Goal: Task Accomplishment & Management: Manage account settings

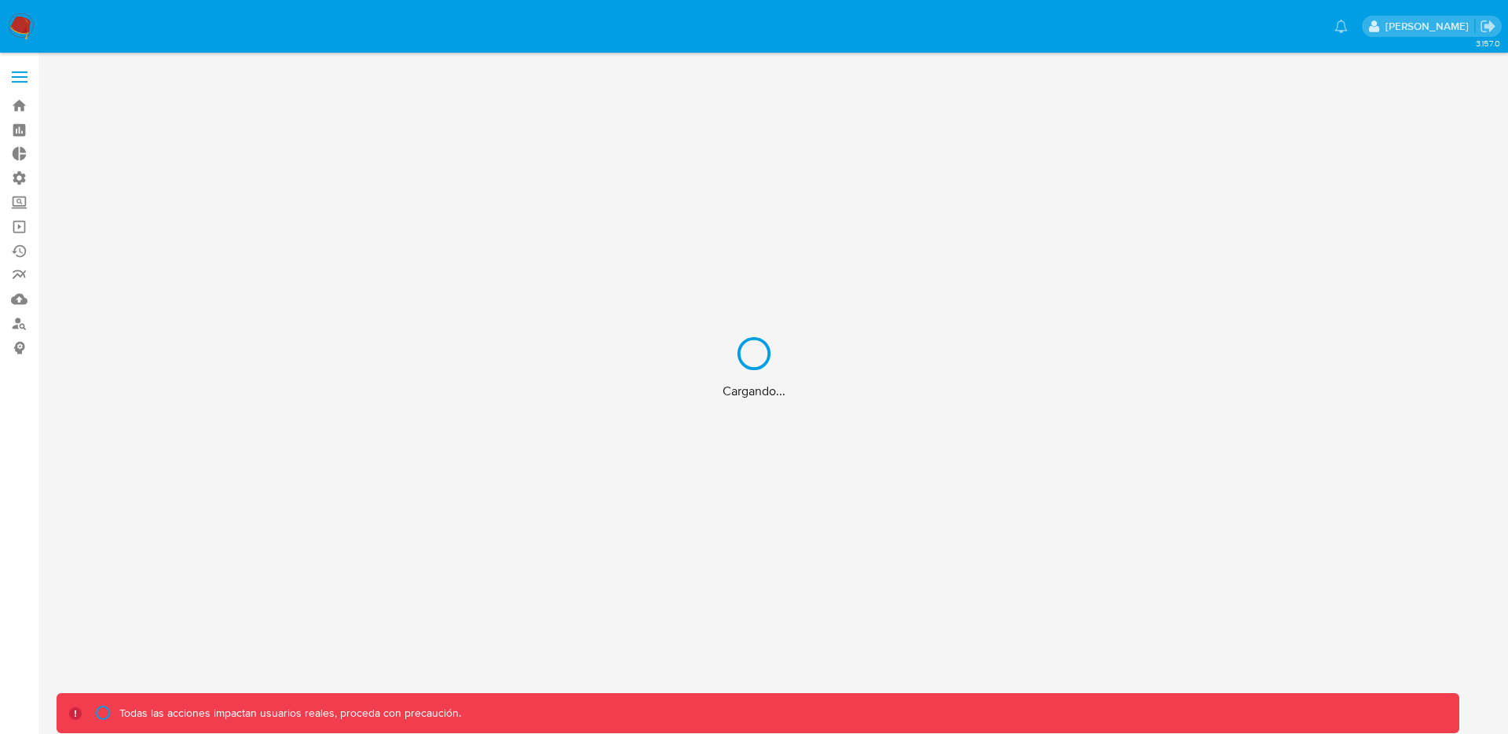
click at [12, 73] on div "Cargando..." at bounding box center [754, 367] width 1508 height 734
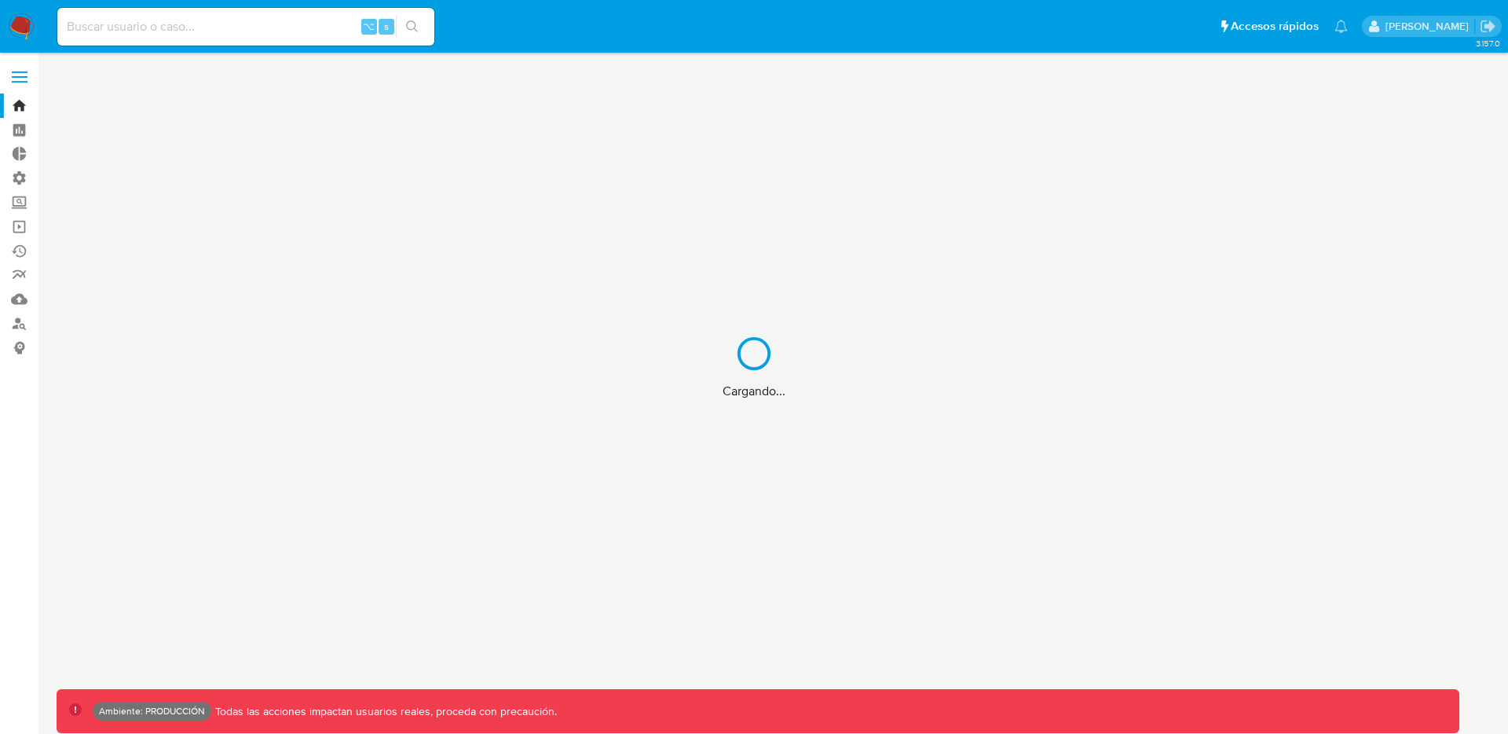
click at [21, 80] on div "Cargando..." at bounding box center [754, 367] width 1508 height 734
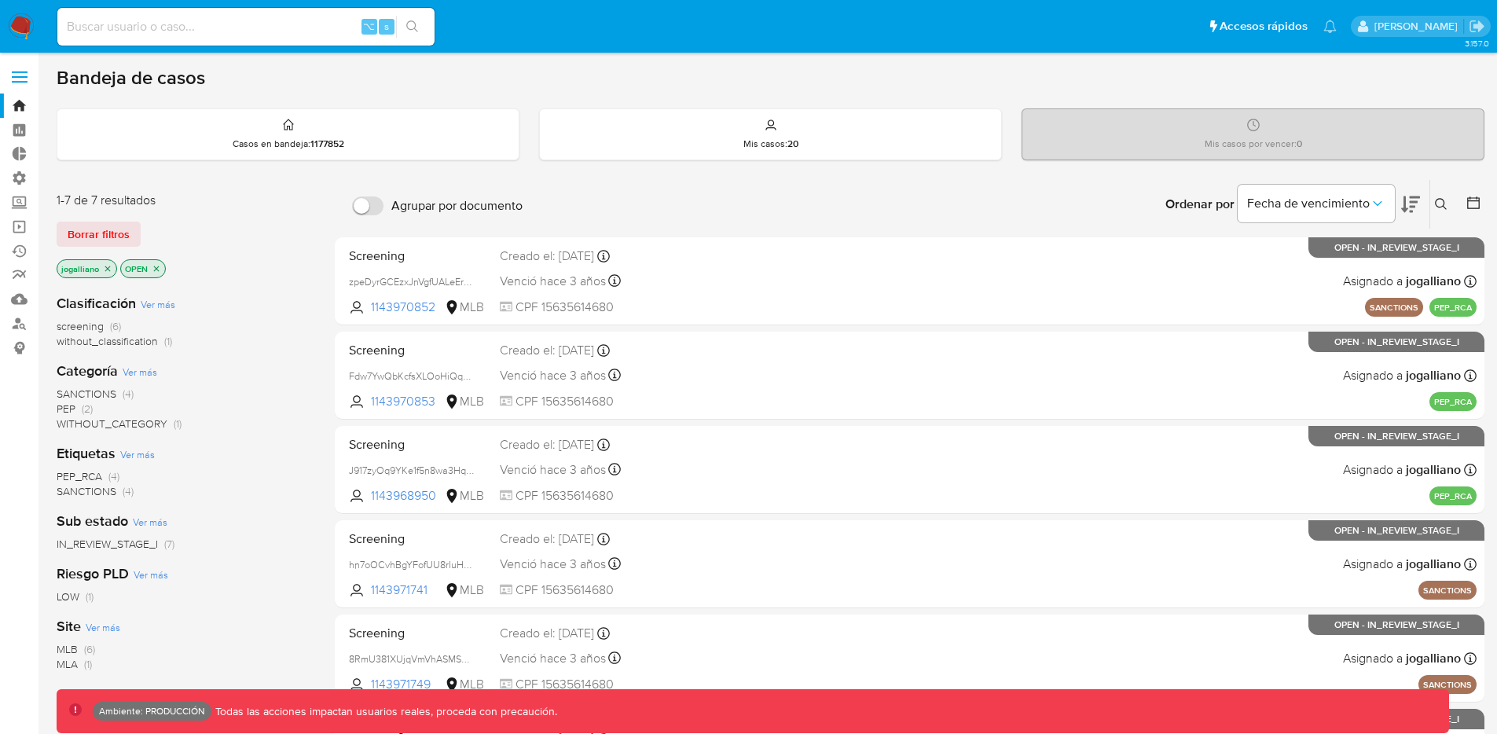
click at [21, 81] on span at bounding box center [20, 82] width 16 height 2
click at [0, 0] on input "checkbox" at bounding box center [0, 0] width 0 height 0
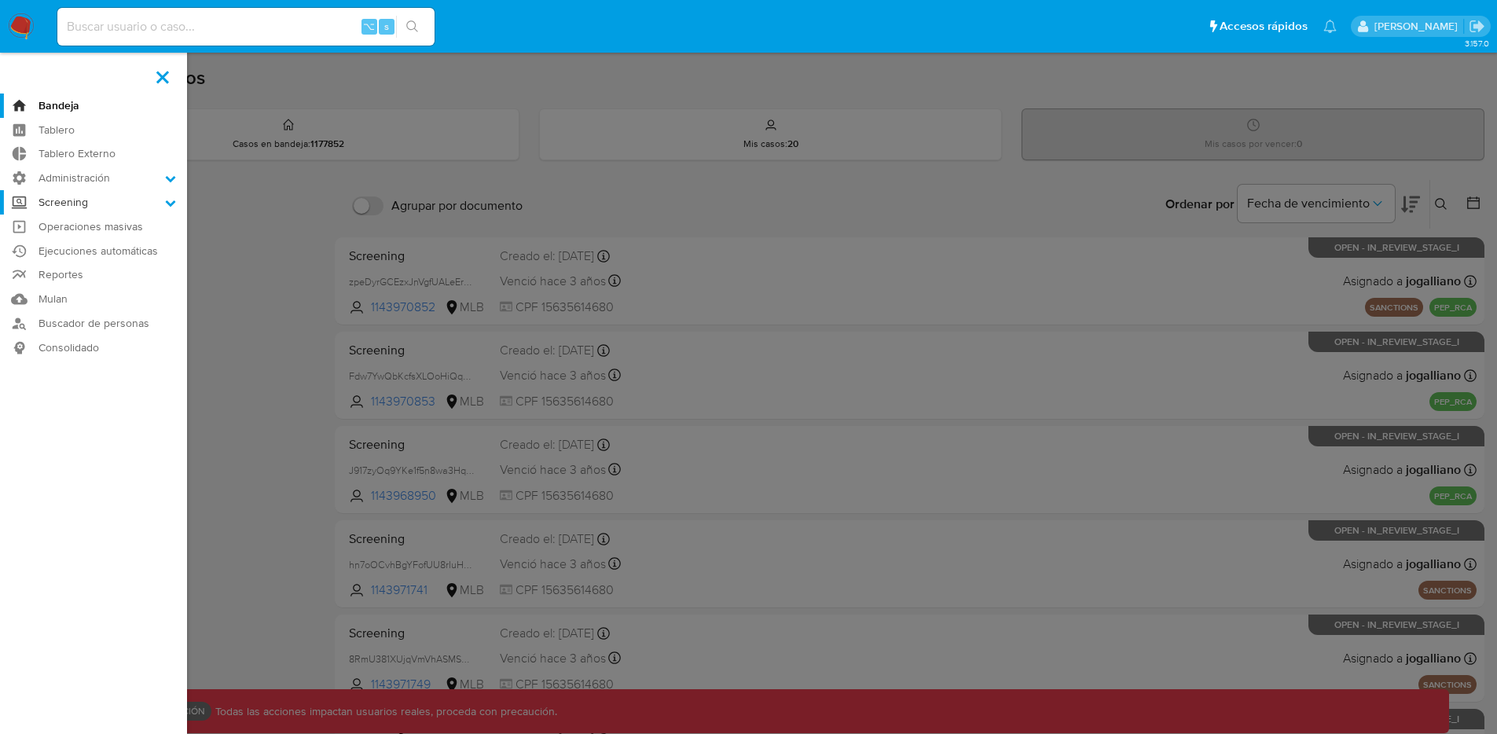
click at [161, 200] on label "Screening" at bounding box center [93, 202] width 187 height 24
click at [0, 0] on input "Screening" at bounding box center [0, 0] width 0 height 0
click at [123, 222] on link "Administrador de Listas" at bounding box center [93, 224] width 187 height 20
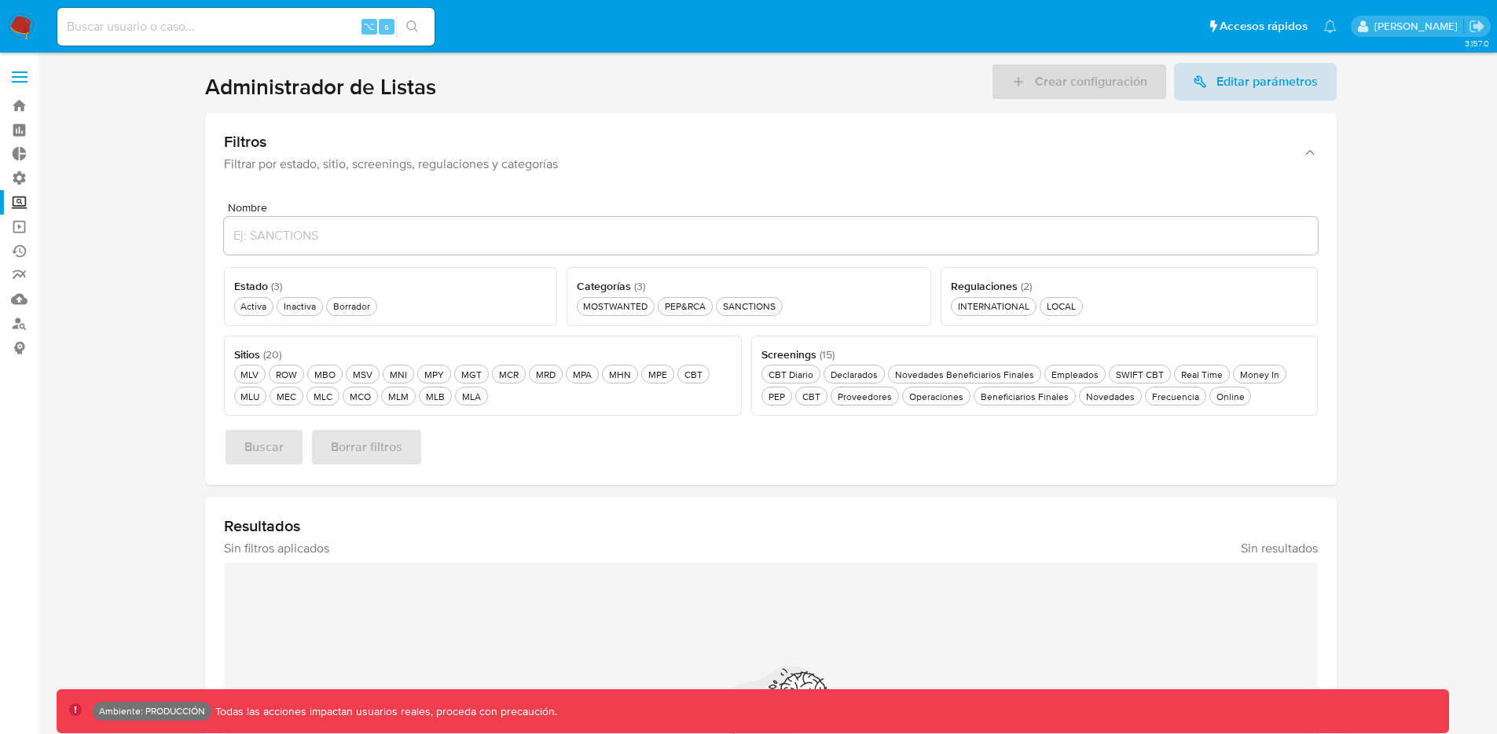
click at [1254, 81] on span "Editar parámetros" at bounding box center [1266, 82] width 101 height 38
